Goal: Information Seeking & Learning: Learn about a topic

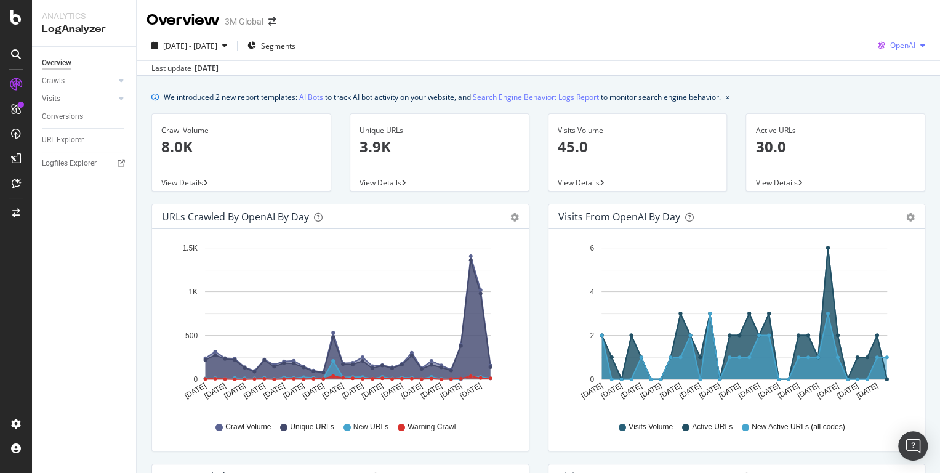
click at [893, 46] on span "OpenAI" at bounding box center [902, 45] width 25 height 10
click at [885, 137] on span "OpenAI" at bounding box center [903, 138] width 46 height 11
click at [53, 83] on div "Crawls" at bounding box center [53, 80] width 23 height 13
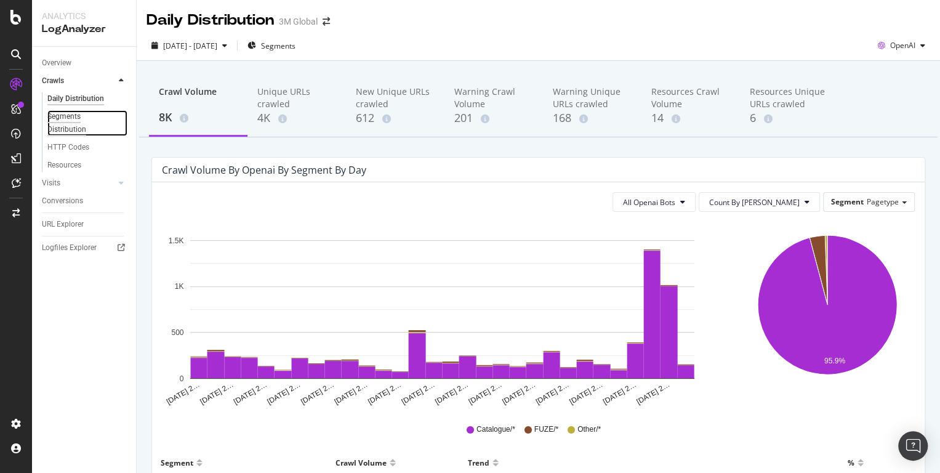
click at [63, 129] on div "Segments Distribution" at bounding box center [81, 123] width 68 height 26
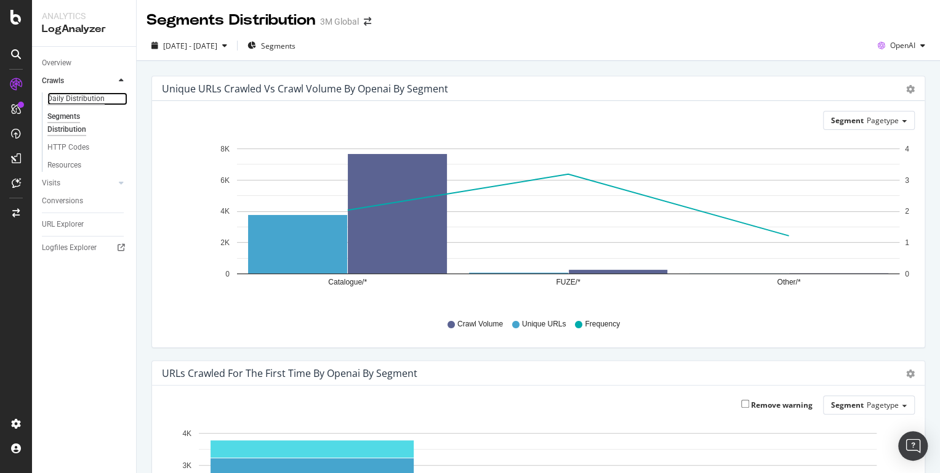
click at [84, 97] on div "Daily Distribution" at bounding box center [75, 98] width 57 height 13
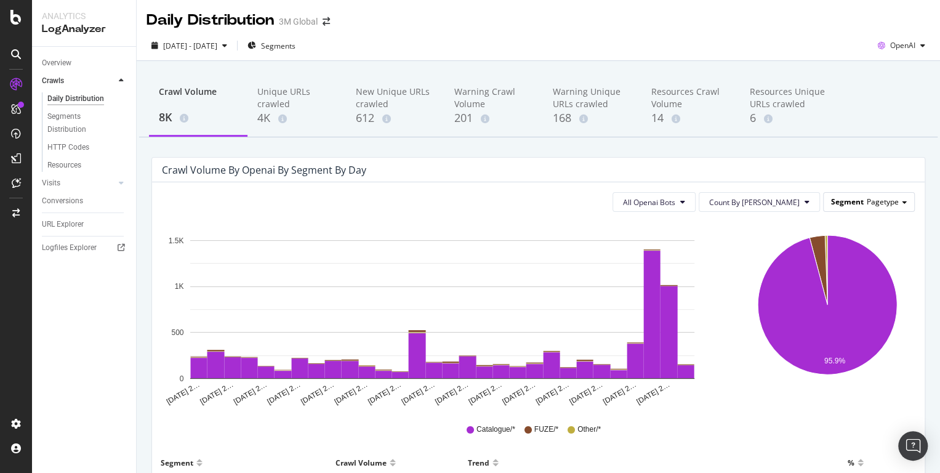
click at [861, 206] on span "Segment" at bounding box center [847, 201] width 33 height 10
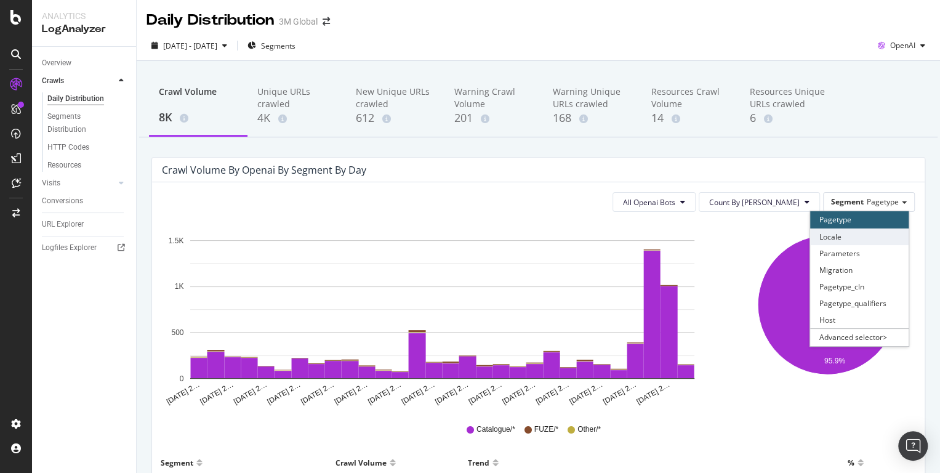
click at [845, 241] on div "Locale" at bounding box center [859, 236] width 98 height 17
